Goal: Task Accomplishment & Management: Manage account settings

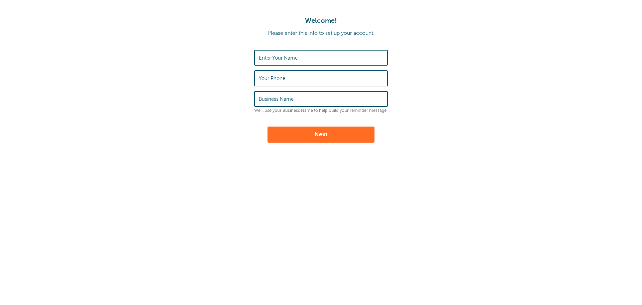
click at [318, 56] on input "Enter Your Name" at bounding box center [321, 57] width 124 height 14
type input "[PERSON_NAME]"
type input "6362104554"
type input "Schmuke Law Firm, LLC"
click at [249, 199] on div "Welcome! Please enter this info to set up your account. Enter Your Name Christi…" at bounding box center [321, 111] width 642 height 223
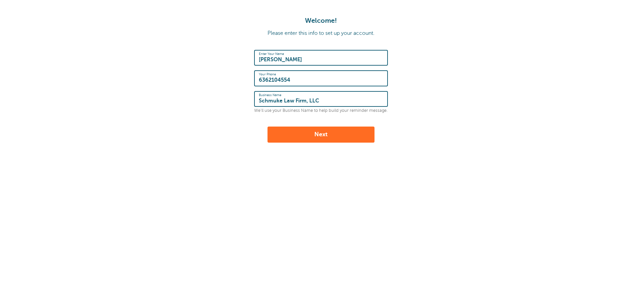
click at [323, 136] on button "Next" at bounding box center [320, 134] width 107 height 16
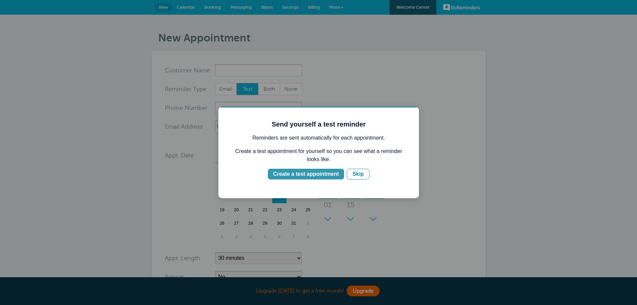
click at [323, 174] on div "Create a test appointment" at bounding box center [306, 174] width 66 height 8
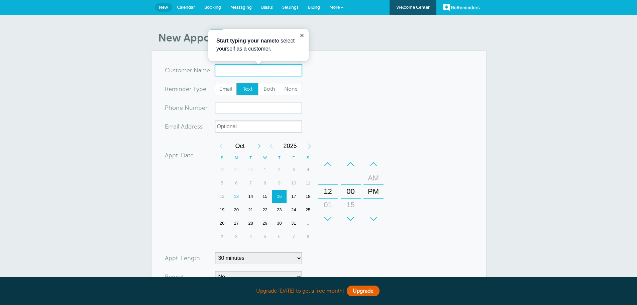
click at [250, 73] on input "x-no-autofill" at bounding box center [258, 70] width 87 height 12
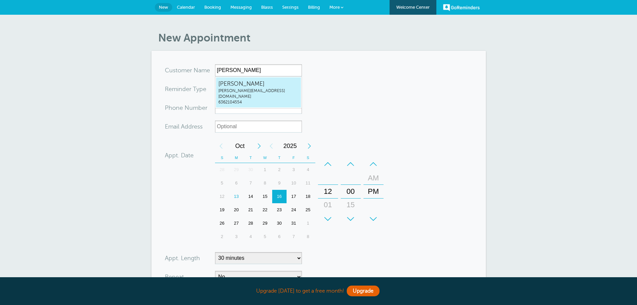
type input "ChristieSchmukechristie@schmukelawfirm.com6362104554"
type input "Christie Schmuke"
type input "6362104554"
type input "[PERSON_NAME][EMAIL_ADDRESS][DOMAIN_NAME]"
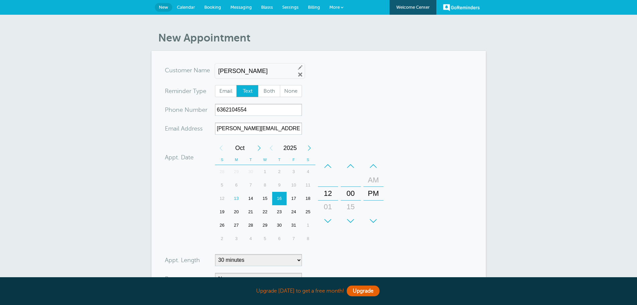
scroll to position [157, 0]
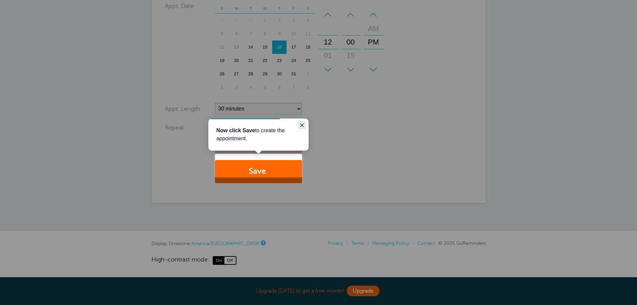
click at [301, 124] on icon "Close guide" at bounding box center [301, 124] width 3 height 3
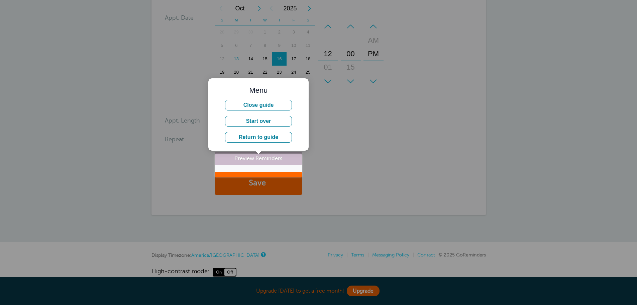
scroll to position [124, 0]
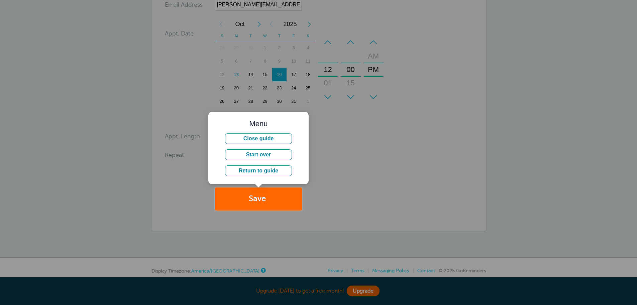
click at [343, 146] on div at bounding box center [469, 105] width 335 height 210
click at [269, 139] on button "Close guide" at bounding box center [258, 138] width 67 height 11
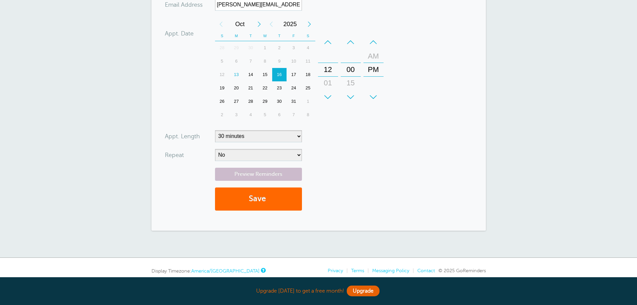
scroll to position [0, 0]
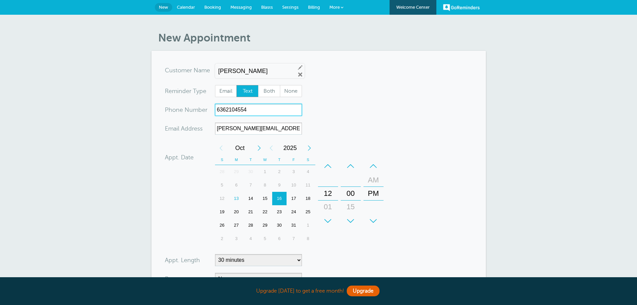
drag, startPoint x: 223, startPoint y: 109, endPoint x: 190, endPoint y: 108, distance: 33.4
click at [190, 108] on div "xxx-no-autofill Pho ne Nu mber 6362104554" at bounding box center [233, 110] width 137 height 12
type input "3144952419"
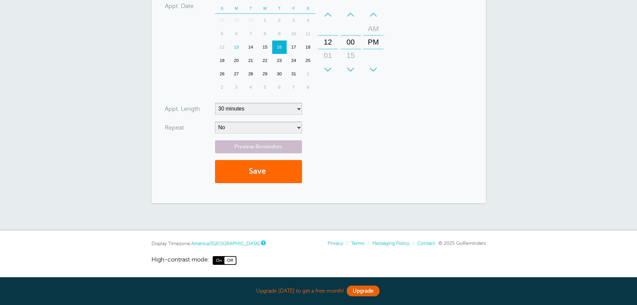
scroll to position [157, 0]
click at [264, 168] on button "Save" at bounding box center [258, 171] width 87 height 23
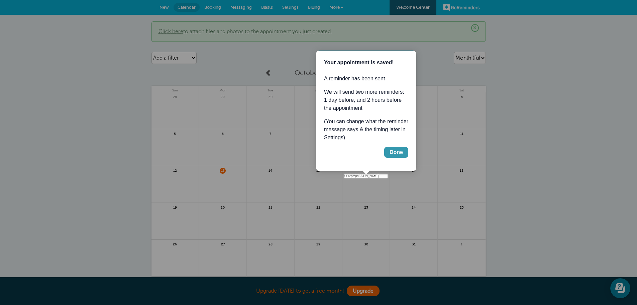
click at [403, 148] on button "Done" at bounding box center [396, 152] width 24 height 11
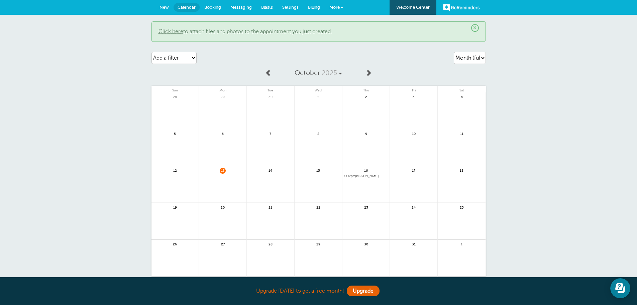
click at [371, 178] on span "12pm Christie Schmuke" at bounding box center [365, 176] width 43 height 4
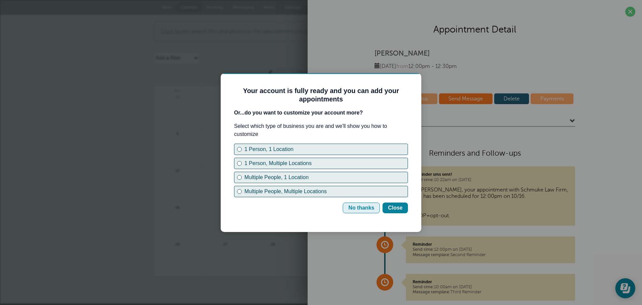
click at [365, 210] on div "No thanks" at bounding box center [361, 208] width 26 height 8
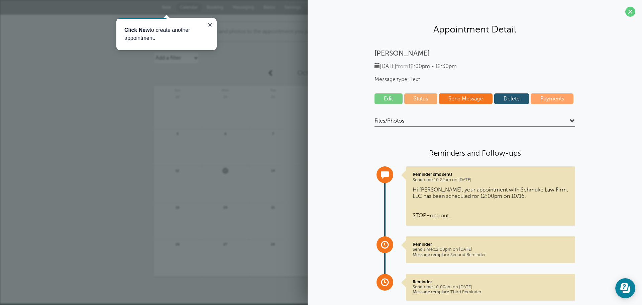
click at [517, 96] on link "Delete" at bounding box center [511, 98] width 35 height 11
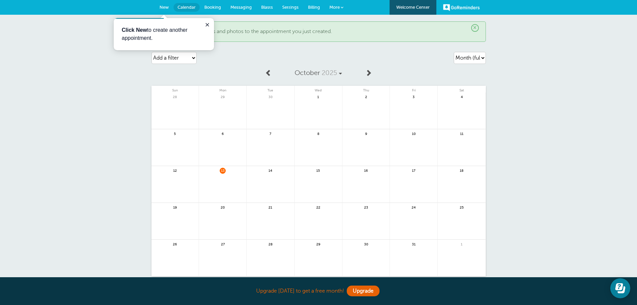
click at [270, 207] on span "21" at bounding box center [270, 206] width 6 height 5
click at [269, 215] on link at bounding box center [270, 224] width 47 height 29
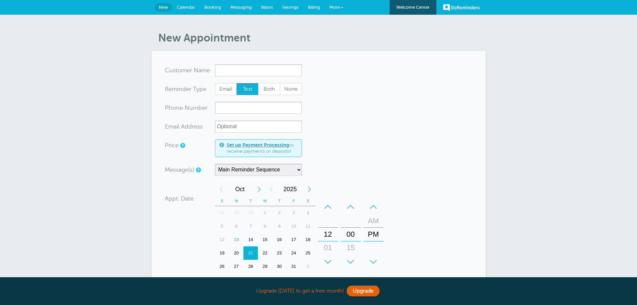
click at [279, 72] on input "x-no-autofill" at bounding box center [258, 70] width 87 height 12
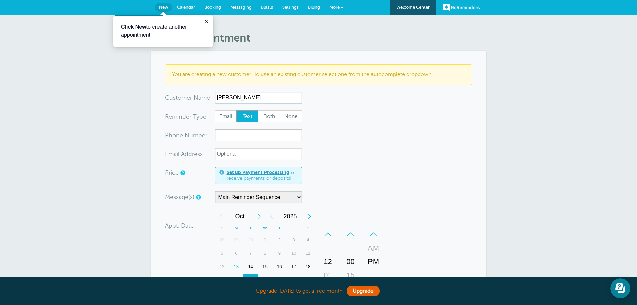
type input "Melanie Bonham"
click at [260, 136] on input "xxx-no-autofill" at bounding box center [258, 135] width 87 height 12
type input "3142778762"
click at [258, 156] on input "xx-no-autofill" at bounding box center [258, 154] width 87 height 12
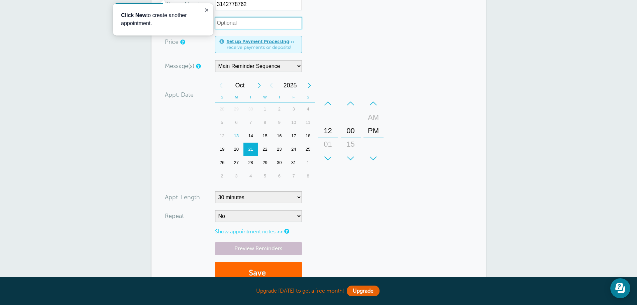
scroll to position [134, 0]
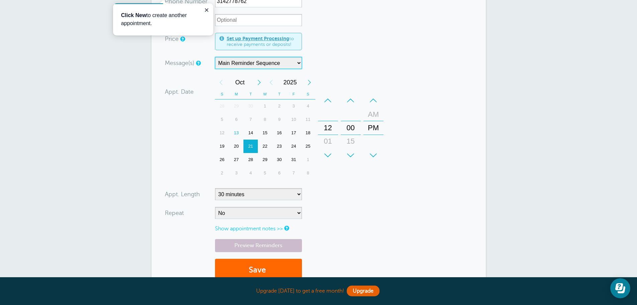
click at [248, 65] on select "Main Reminder Sequence" at bounding box center [258, 63] width 87 height 12
click at [373, 65] on div "Message(s) Main Reminder Sequence Custom Message Start with First Reminder Seco…" at bounding box center [273, 63] width 217 height 12
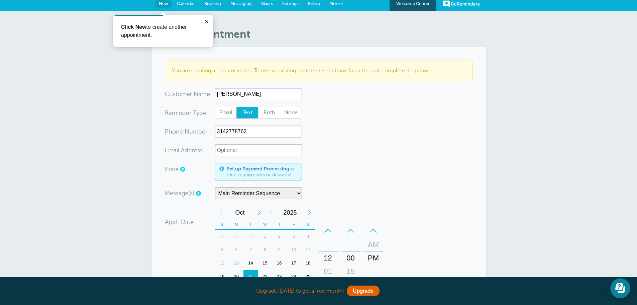
scroll to position [0, 0]
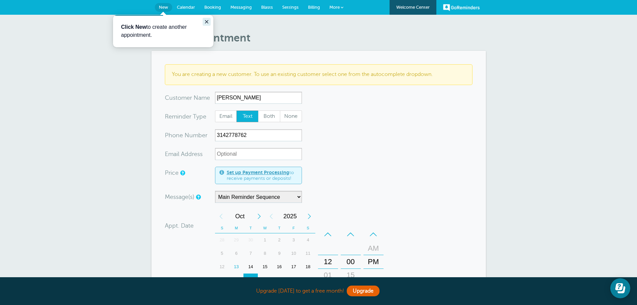
click at [206, 20] on icon "Close guide" at bounding box center [206, 21] width 5 height 5
click at [245, 6] on span "Messaging" at bounding box center [240, 7] width 21 height 5
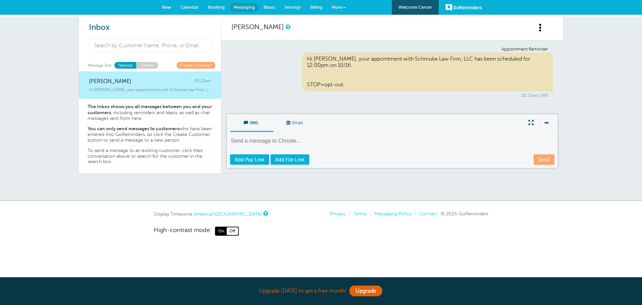
click at [215, 5] on span "Booking" at bounding box center [216, 7] width 17 height 5
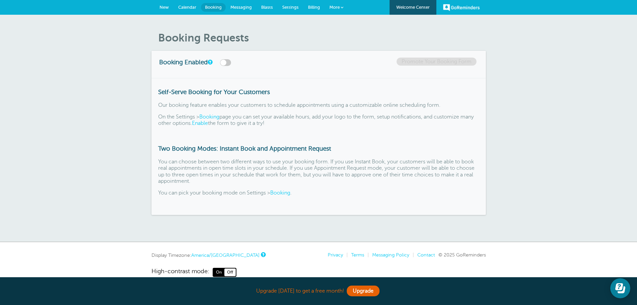
click at [189, 12] on link "Calendar" at bounding box center [187, 7] width 27 height 15
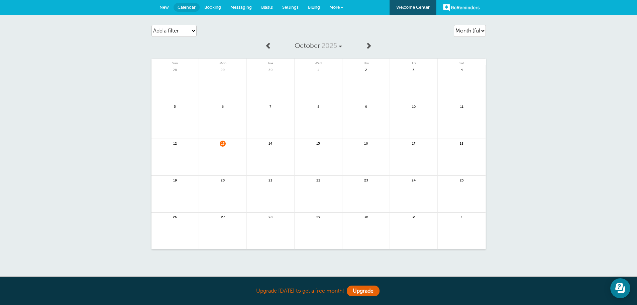
click at [277, 4] on link "Settings" at bounding box center [290, 7] width 26 height 15
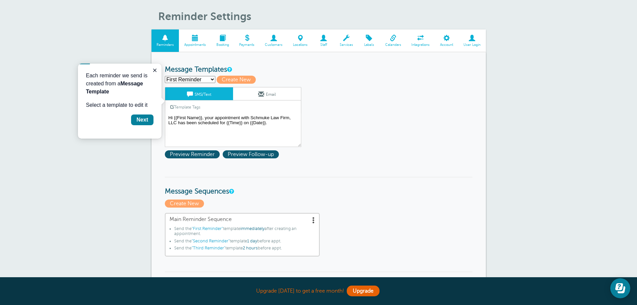
scroll to position [33, 0]
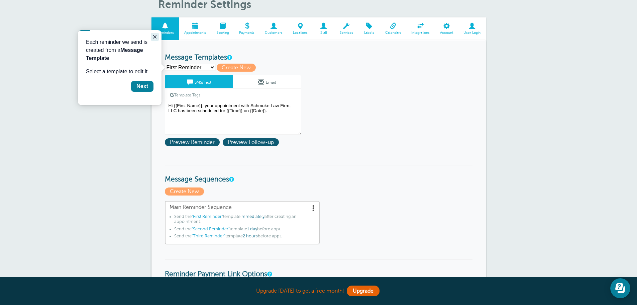
click at [153, 35] on icon "Close guide" at bounding box center [154, 36] width 5 height 5
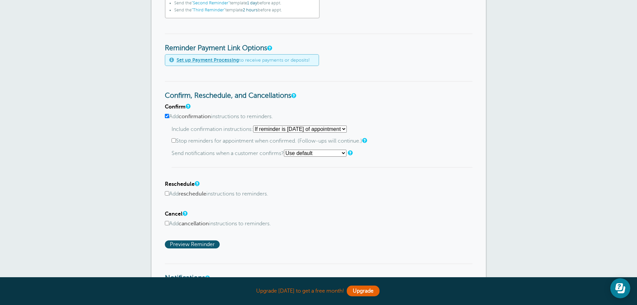
scroll to position [259, 0]
click at [320, 151] on select "Use default Text me Email me Don't send notifications" at bounding box center [315, 153] width 63 height 7
select select "3"
click at [286, 150] on select "Use default Text me Email me Don't send notifications" at bounding box center [315, 153] width 63 height 7
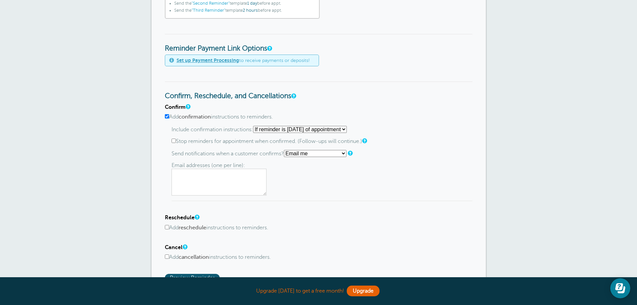
click at [226, 171] on textarea at bounding box center [219, 181] width 95 height 27
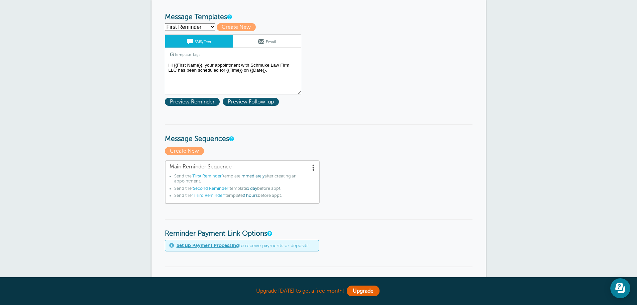
scroll to position [58, 0]
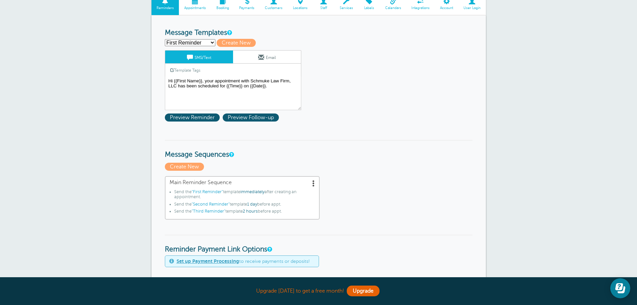
type textarea "[PERSON_NAME][EMAIL_ADDRESS][DOMAIN_NAME]"
click at [181, 44] on select "First Reminder Second Reminder Third Reminder Create new..." at bounding box center [190, 42] width 50 height 7
select select "163865"
click at [165, 39] on select "First Reminder Second Reminder Third Reminder Create new..." at bounding box center [190, 42] width 50 height 7
type input "Second Reminder"
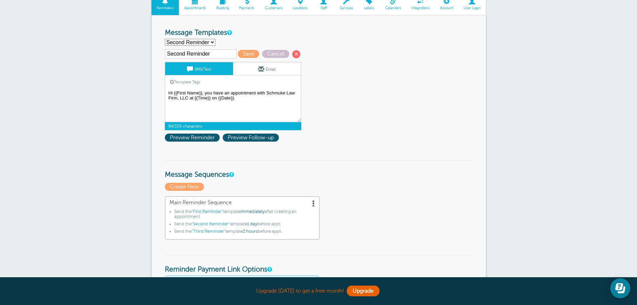
click at [205, 92] on textarea "Hi {{First Name}}, your appointment with Schmuke Law Firm, LLC has been schedul…" at bounding box center [233, 105] width 136 height 33
type textarea "Hi {{First Name}}, just a reminder that you have an appointment with Schmuke La…"
click at [196, 39] on select "First Reminder Second Reminder Third Reminder Create new..." at bounding box center [190, 42] width 50 height 7
click at [165, 39] on select "First Reminder Second Reminder Third Reminder Create new..." at bounding box center [190, 42] width 50 height 7
select select "163865"
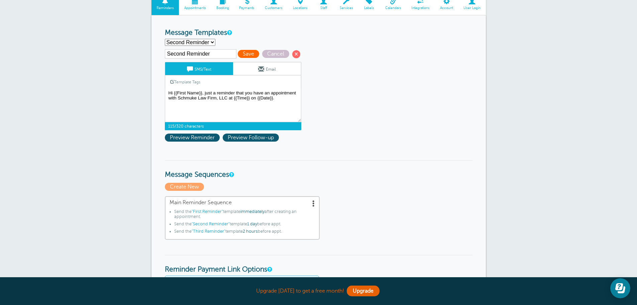
click at [245, 53] on span "Save" at bounding box center [248, 54] width 21 height 8
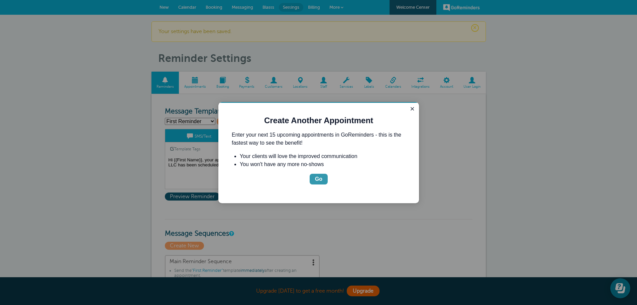
click at [323, 180] on button "Go" at bounding box center [319, 179] width 18 height 11
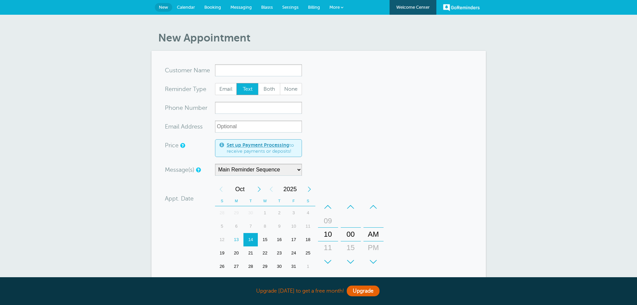
click at [289, 9] on span "Settings" at bounding box center [290, 7] width 16 height 5
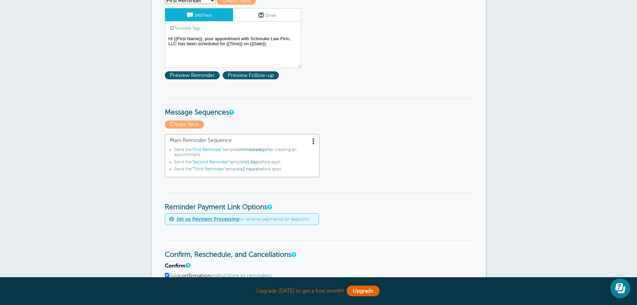
scroll to position [33, 0]
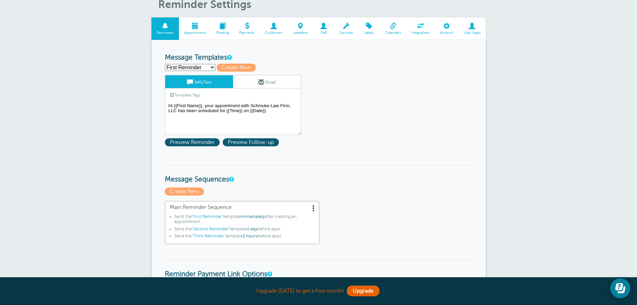
click at [188, 67] on select "First Reminder Second Reminder Third Reminder Create new..." at bounding box center [190, 67] width 50 height 7
select select "163866"
click at [165, 64] on select "First Reminder Second Reminder Third Reminder Create new..." at bounding box center [190, 67] width 50 height 7
type input "Third Reminder"
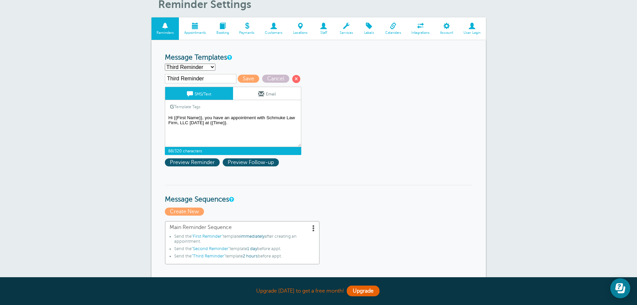
click at [205, 117] on textarea "Hi {{First Name}}, your appointment with Schmuke Law Firm, LLC has been schedul…" at bounding box center [233, 129] width 136 height 33
type textarea "Hi {{First Name}}, don't forget! You have an appointment with Schmuke Law Firm,…"
click at [243, 76] on span "Save" at bounding box center [248, 79] width 21 height 8
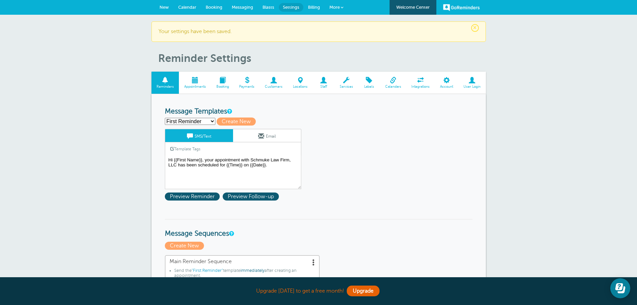
click at [196, 83] on span at bounding box center [195, 80] width 32 height 6
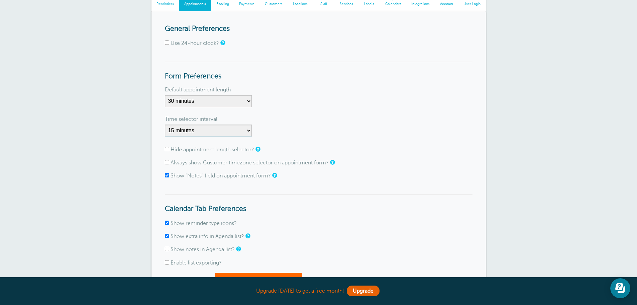
scroll to position [67, 0]
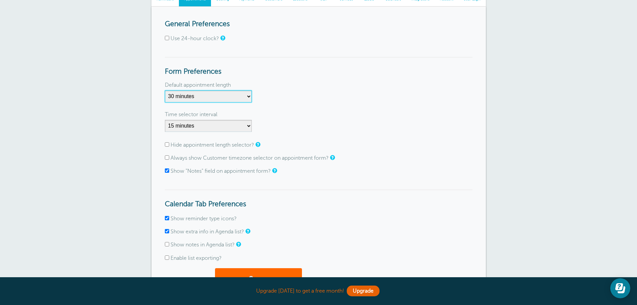
click at [248, 98] on select "5 minutes 10 minutes 15 minutes 20 minutes 25 minutes 30 minutes 35 minutes 40 …" at bounding box center [208, 96] width 87 height 12
select select "60"
click at [165, 90] on select "5 minutes 10 minutes 15 minutes 20 minutes 25 minutes 30 minutes 35 minutes 40 …" at bounding box center [208, 96] width 87 height 12
click at [241, 128] on select "1 minute 5 minutes 10 minutes 15 minutes 20 minutes 30 minutes 60 minutes" at bounding box center [208, 126] width 87 height 12
select select "30"
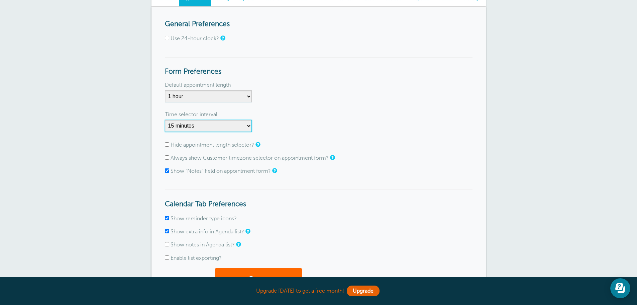
click at [165, 120] on select "1 minute 5 minutes 10 minutes 15 minutes 20 minutes 30 minutes 60 minutes" at bounding box center [208, 126] width 87 height 12
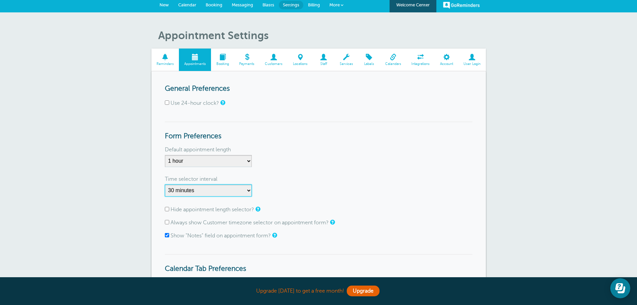
scroll to position [0, 0]
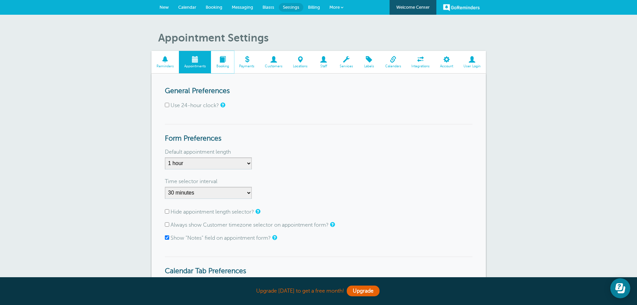
drag, startPoint x: 224, startPoint y: 61, endPoint x: 355, endPoint y: 33, distance: 133.8
click at [224, 61] on span at bounding box center [222, 59] width 23 height 6
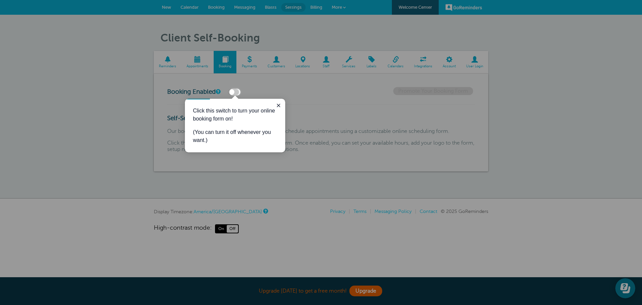
click at [314, 97] on div at bounding box center [435, 199] width 413 height 209
click at [280, 104] on icon "Close guide" at bounding box center [278, 105] width 5 height 5
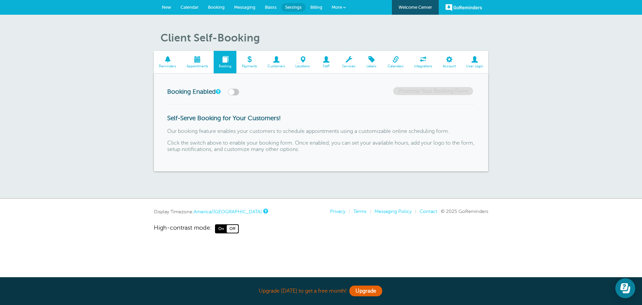
click at [167, 59] on span at bounding box center [168, 59] width 28 height 6
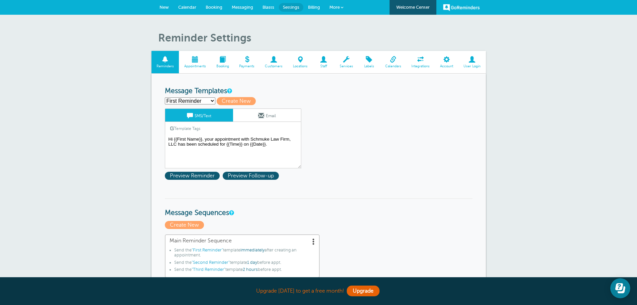
click at [185, 7] on span "Calendar" at bounding box center [187, 7] width 18 height 5
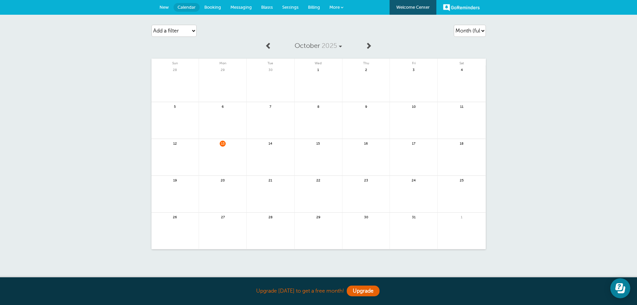
click at [228, 152] on link at bounding box center [222, 160] width 47 height 29
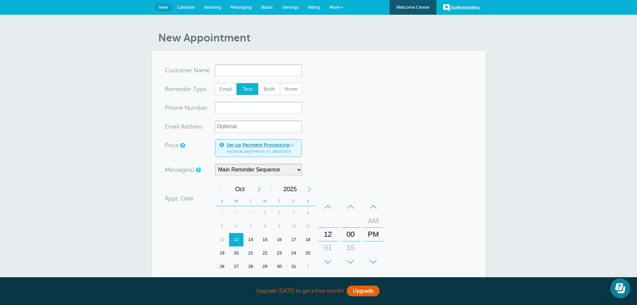
click at [250, 238] on div "14" at bounding box center [250, 239] width 14 height 13
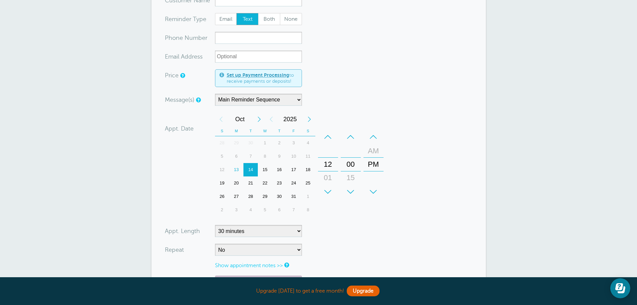
scroll to position [100, 0]
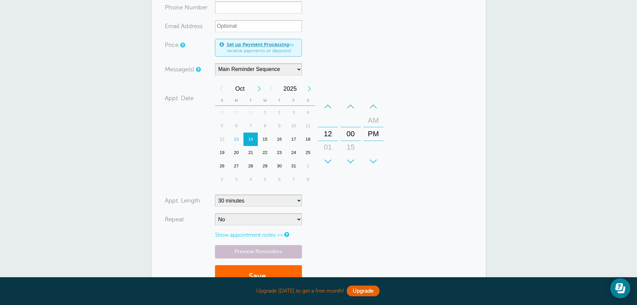
click at [249, 150] on div "21" at bounding box center [250, 152] width 14 height 13
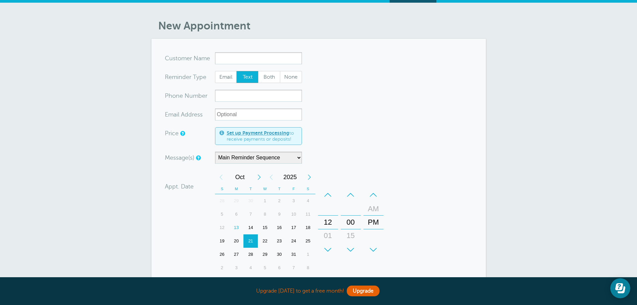
scroll to position [0, 0]
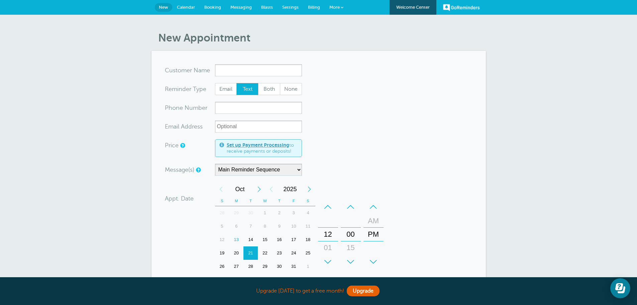
click at [274, 71] on input "x-no-autofill" at bounding box center [258, 70] width 87 height 12
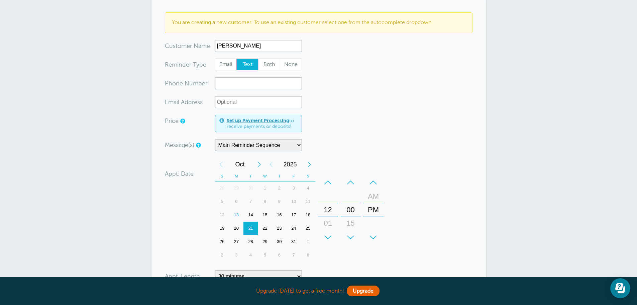
scroll to position [67, 0]
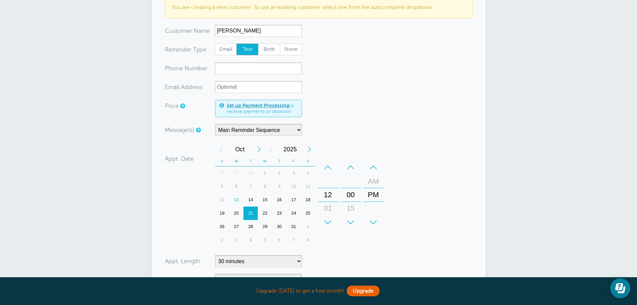
type input "Melanie Bonham"
click at [281, 70] on input "xxx-no-autofill" at bounding box center [258, 68] width 87 height 12
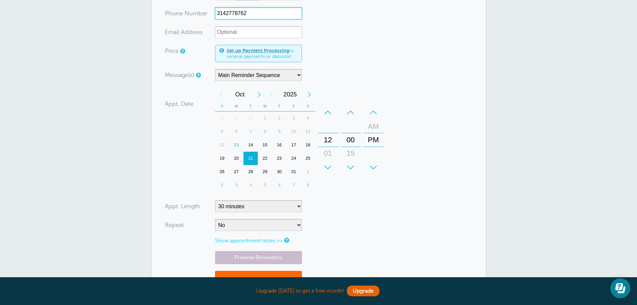
scroll to position [134, 0]
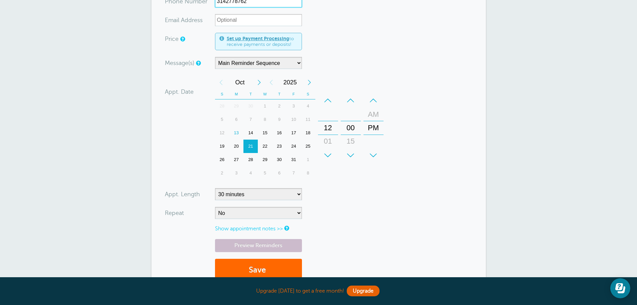
type input "3142778762"
click at [260, 62] on select "Main Reminder Sequence" at bounding box center [258, 63] width 87 height 12
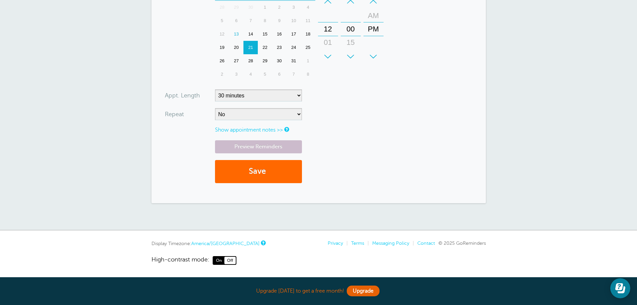
scroll to position [234, 0]
click at [277, 92] on select "5 minutes 10 minutes 15 minutes 20 minutes 25 minutes 30 minutes 35 minutes 40 …" at bounding box center [258, 95] width 87 height 12
select select "90"
click at [215, 89] on select "5 minutes 10 minutes 15 minutes 20 minutes 25 minutes 30 minutes 35 minutes 40 …" at bounding box center [258, 95] width 87 height 12
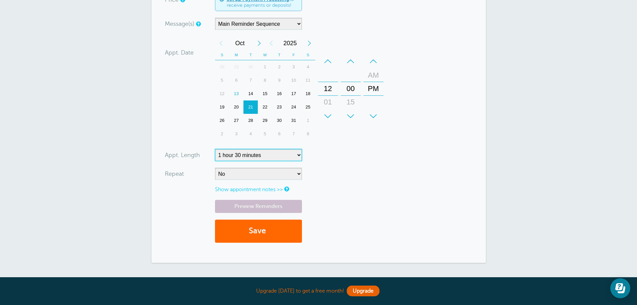
scroll to position [167, 0]
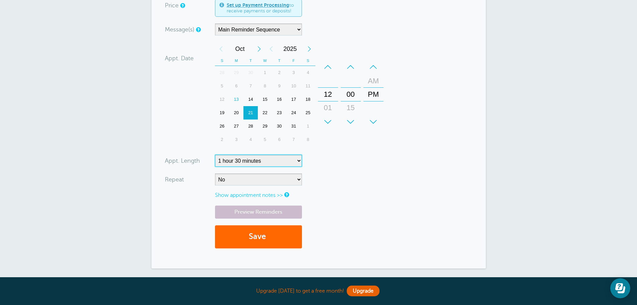
click at [328, 118] on div "+" at bounding box center [328, 121] width 20 height 13
click at [279, 241] on button "Save" at bounding box center [258, 236] width 87 height 23
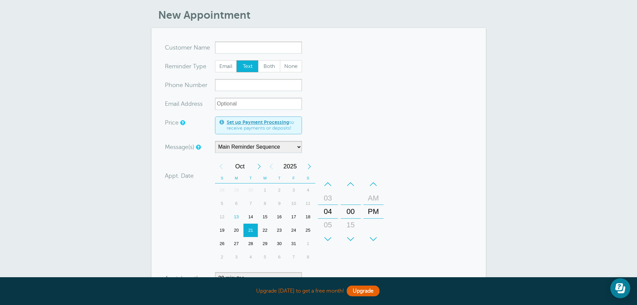
scroll to position [100, 0]
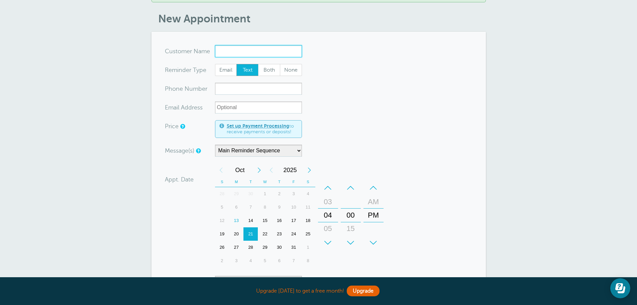
click at [266, 248] on div "29" at bounding box center [265, 246] width 14 height 13
click at [329, 241] on div "+" at bounding box center [328, 242] width 20 height 13
click at [329, 240] on div "+" at bounding box center [328, 242] width 20 height 13
click at [328, 240] on div "+" at bounding box center [328, 242] width 20 height 13
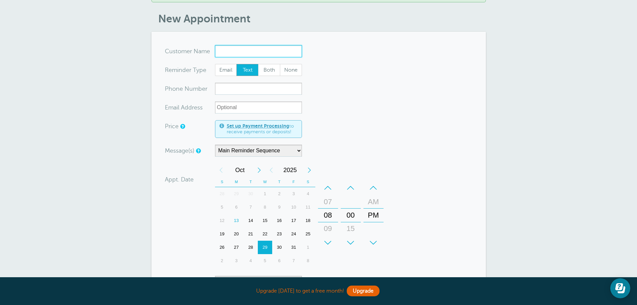
click at [328, 240] on div "+" at bounding box center [328, 242] width 20 height 13
click at [330, 241] on div "+" at bounding box center [328, 242] width 20 height 13
click at [373, 191] on div "–" at bounding box center [373, 187] width 20 height 13
click at [224, 51] on input "x-no-autofill" at bounding box center [258, 51] width 87 height 12
click at [242, 53] on input "x-no-autofill" at bounding box center [258, 51] width 87 height 12
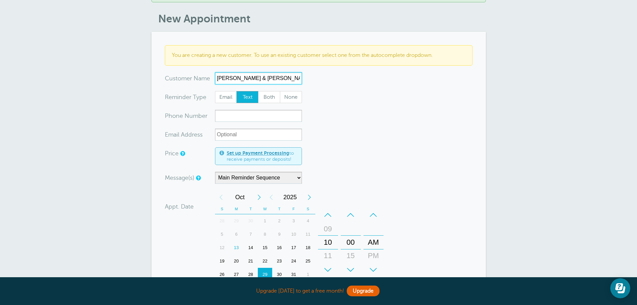
type input "Richard & Cynthia Pennington"
click at [255, 123] on form "You are creating a new customer. To use an existing customer select one from th…" at bounding box center [319, 223] width 308 height 357
click at [255, 117] on input "xxx-no-autofill" at bounding box center [258, 116] width 87 height 12
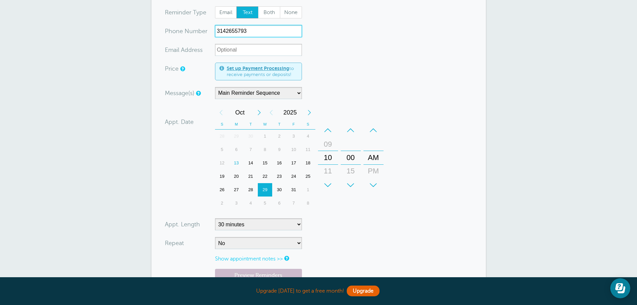
scroll to position [234, 0]
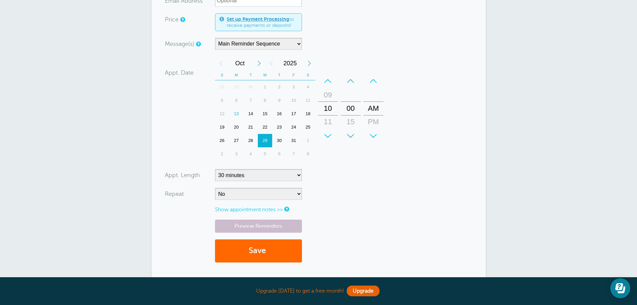
type input "3142655793"
click at [262, 174] on select "5 minutes 10 minutes 15 minutes 20 minutes 25 minutes 30 minutes 35 minutes 40 …" at bounding box center [258, 175] width 87 height 12
select select "90"
click at [215, 169] on select "5 minutes 10 minutes 15 minutes 20 minutes 25 minutes 30 minutes 35 minutes 40 …" at bounding box center [258, 175] width 87 height 12
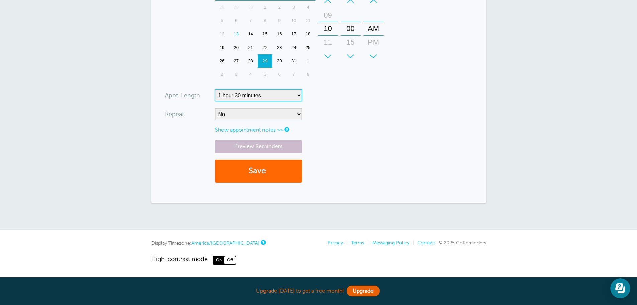
scroll to position [320, 0]
click at [258, 167] on button "Save" at bounding box center [258, 170] width 87 height 23
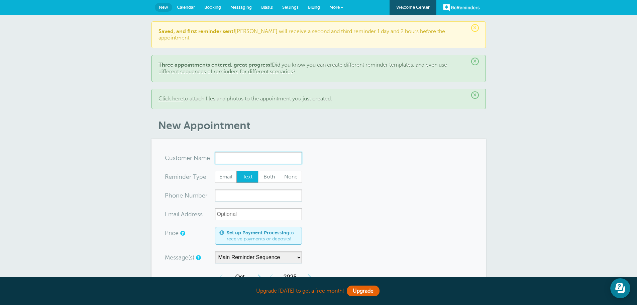
click at [290, 154] on input "x-no-autofill" at bounding box center [258, 158] width 87 height 12
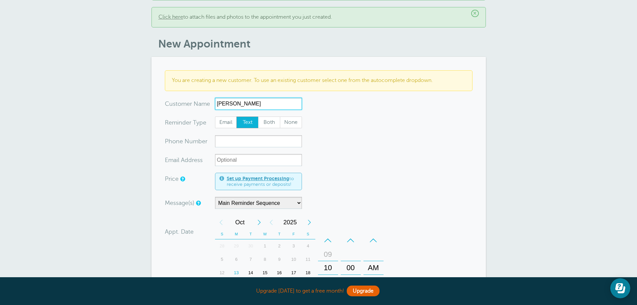
scroll to position [100, 0]
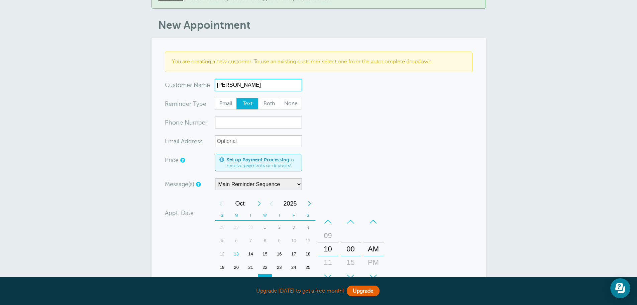
type input "Peggy Tallman"
click at [258, 116] on input "xxx-no-autofill" at bounding box center [258, 122] width 87 height 12
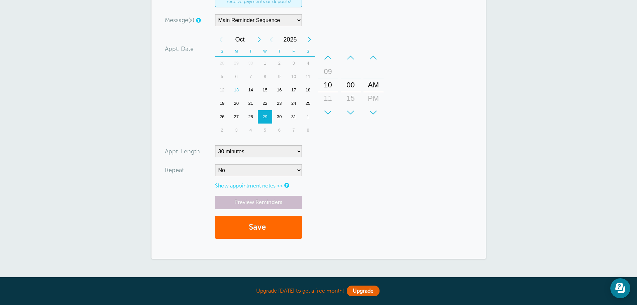
scroll to position [267, 0]
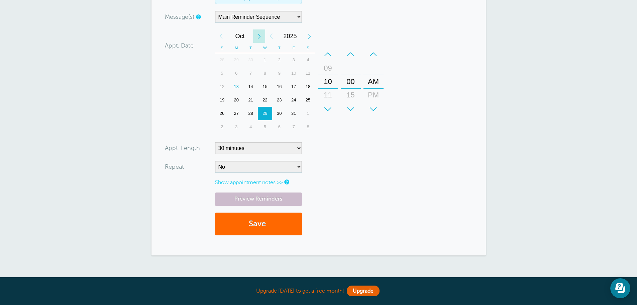
click at [257, 31] on div "Next Month" at bounding box center [259, 35] width 12 height 13
click at [239, 53] on div "1" at bounding box center [236, 59] width 14 height 13
click at [330, 102] on div "+" at bounding box center [328, 108] width 20 height 13
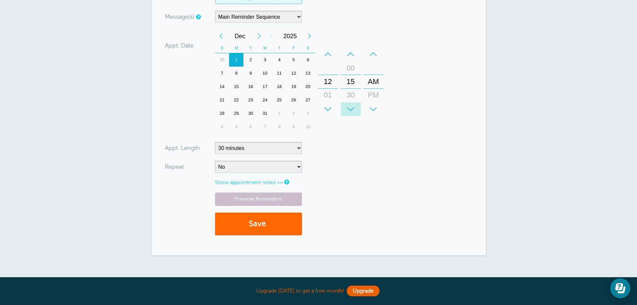
click at [355, 102] on div "+" at bounding box center [351, 108] width 20 height 13
click at [374, 102] on div "+" at bounding box center [373, 108] width 20 height 13
type input "3145910316"
click at [255, 142] on select "5 minutes 10 minutes 15 minutes 20 minutes 25 minutes 30 minutes 35 minutes 40 …" at bounding box center [258, 148] width 87 height 12
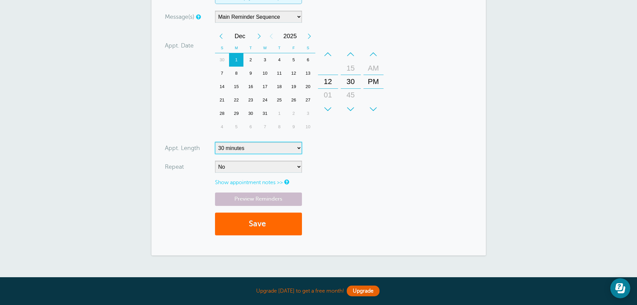
select select "90"
click at [215, 142] on select "5 minutes 10 minutes 15 minutes 20 minutes 25 minutes 30 minutes 35 minutes 40 …" at bounding box center [258, 148] width 87 height 12
click at [290, 224] on button "Save" at bounding box center [258, 223] width 87 height 23
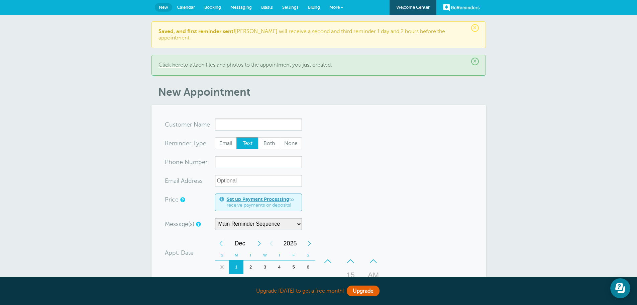
click at [336, 5] on span "More" at bounding box center [334, 7] width 10 height 5
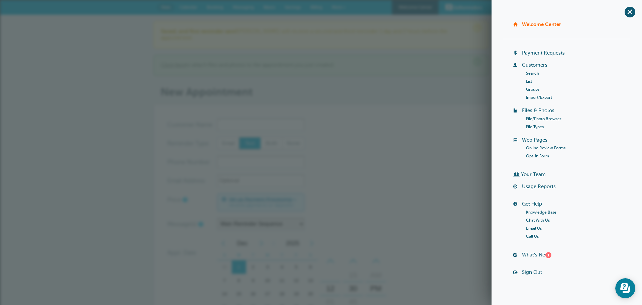
click at [535, 253] on link "What's New? 1" at bounding box center [536, 254] width 29 height 5
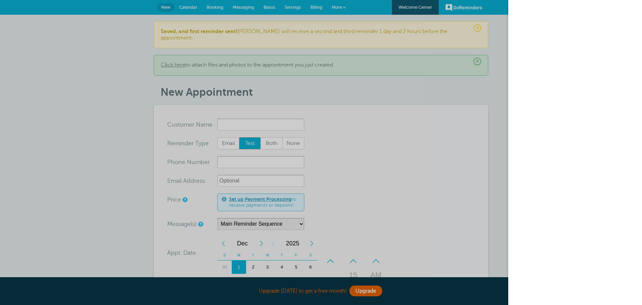
click at [470, 151] on div at bounding box center [321, 152] width 642 height 305
